Goal: Find specific page/section: Find specific page/section

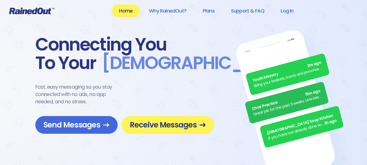
click at [288, 10] on link "Log In" at bounding box center [287, 11] width 27 height 12
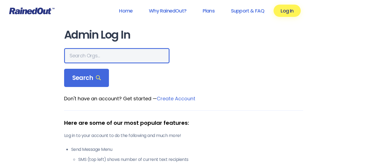
click at [100, 53] on input "text" at bounding box center [116, 55] width 105 height 15
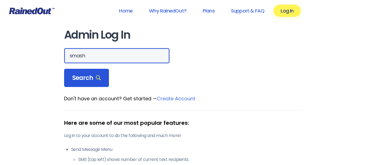
type input "smash"
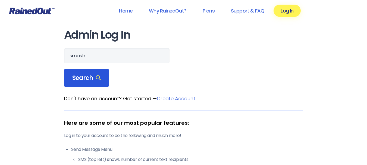
click at [86, 79] on span "Search" at bounding box center [86, 78] width 29 height 8
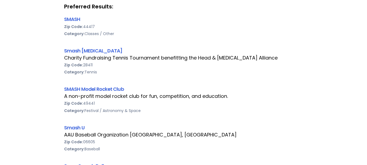
scroll to position [109, 0]
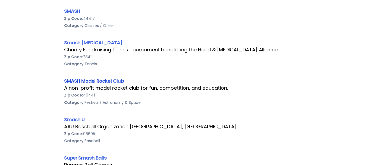
click at [107, 80] on link "SMASH Model Rocket Club" at bounding box center [94, 80] width 60 height 7
